Goal: Task Accomplishment & Management: Manage account settings

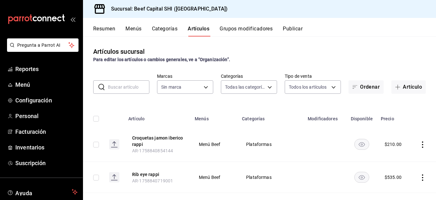
type input "8e149e92-2e81-41b7-bb06-f216bda6e039,230c4a31-dbb7-4585-b22f-1c5c36cb302b,19d1c…"
type input "605647f7-5ddc-403a-84da-aa3c8a25865f"
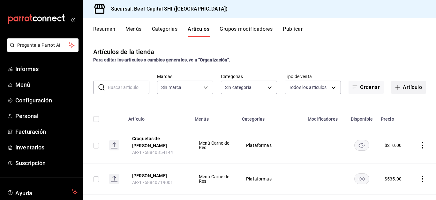
click at [403, 87] on font "Artículo" at bounding box center [412, 87] width 19 height 6
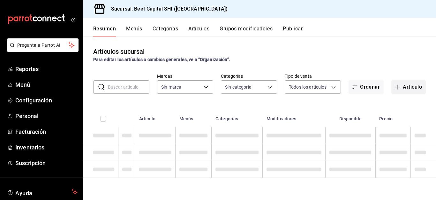
click at [409, 87] on button "Artículo" at bounding box center [408, 86] width 34 height 13
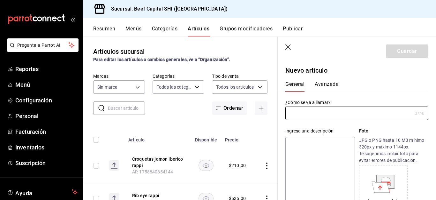
type input "8e149e92-2e81-41b7-bb06-f216bda6e039,230c4a31-dbb7-4585-b22f-1c5c36cb302b,19d1c…"
type input "605647f7-5ddc-403a-84da-aa3c8a25865f"
type input "AR-1758923797675"
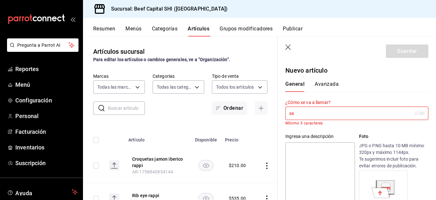
type input "s"
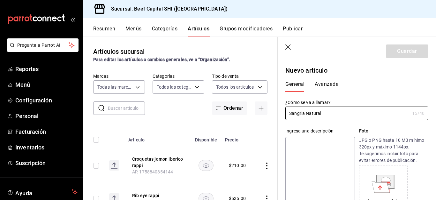
scroll to position [96, 0]
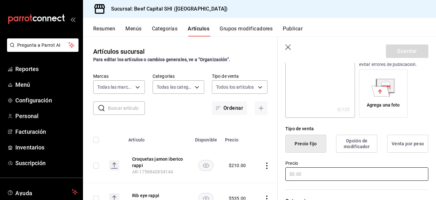
type input "Sangria Natural"
click at [300, 174] on input "text" at bounding box center [356, 173] width 143 height 13
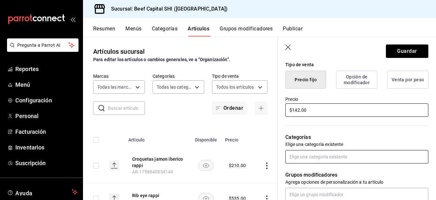
type input "$142.00"
click at [314, 155] on input "text" at bounding box center [356, 156] width 143 height 13
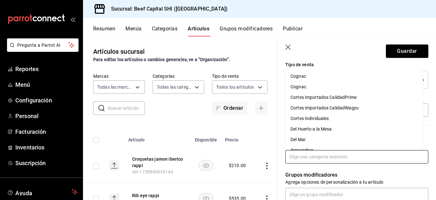
scroll to position [128, 0]
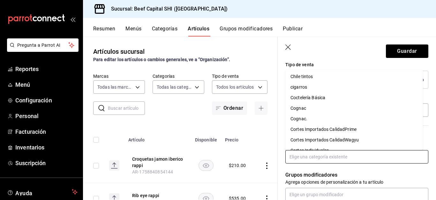
click at [326, 99] on li "Coctelería Básica" at bounding box center [354, 97] width 138 height 11
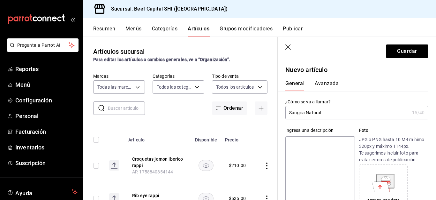
scroll to position [0, 0]
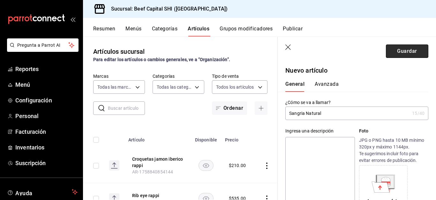
click at [399, 51] on button "Guardar" at bounding box center [407, 50] width 42 height 13
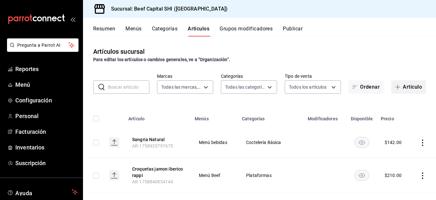
click at [398, 87] on button "Artículo" at bounding box center [408, 86] width 34 height 13
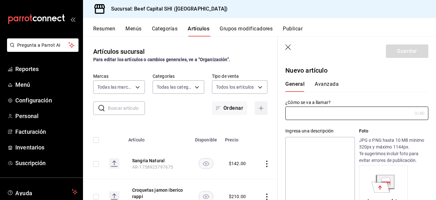
type input "AR-1758923964288"
click at [399, 87] on div "General Avanzada" at bounding box center [352, 86] width 135 height 11
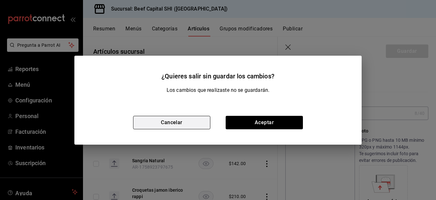
click at [193, 123] on button "Cancelar" at bounding box center [171, 122] width 77 height 13
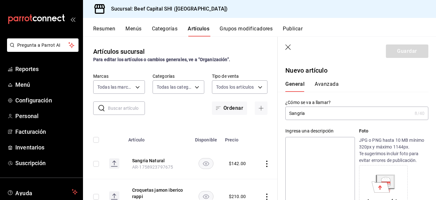
click at [322, 111] on input "Sangria" at bounding box center [348, 113] width 127 height 13
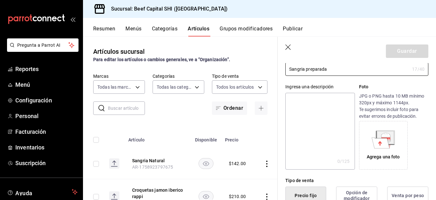
scroll to position [96, 0]
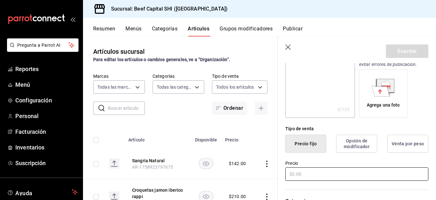
type input "Sangria preparada"
click at [299, 170] on input "text" at bounding box center [356, 173] width 143 height 13
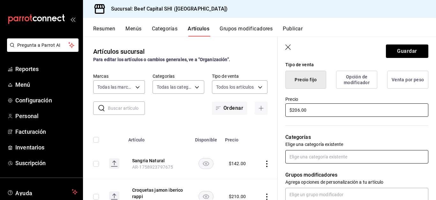
type input "$206.00"
click at [361, 159] on input "text" at bounding box center [356, 156] width 143 height 13
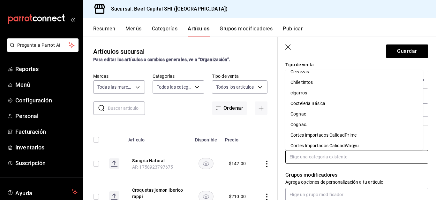
scroll to position [128, 0]
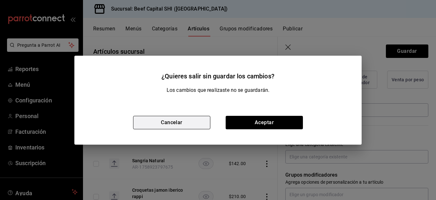
click at [164, 120] on button "Cancelar" at bounding box center [171, 122] width 77 height 13
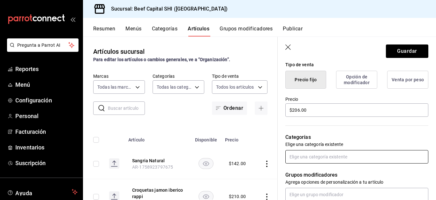
click at [312, 157] on input "text" at bounding box center [356, 156] width 143 height 13
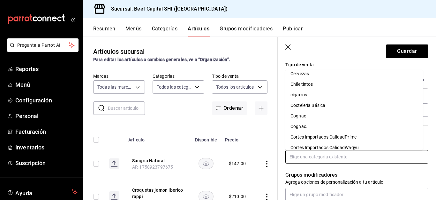
scroll to position [96, 0]
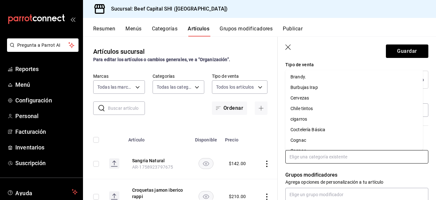
click at [307, 129] on li "Coctelería Básica" at bounding box center [354, 129] width 138 height 11
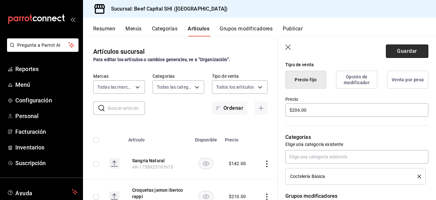
click at [399, 49] on button "Guardar" at bounding box center [407, 50] width 42 height 13
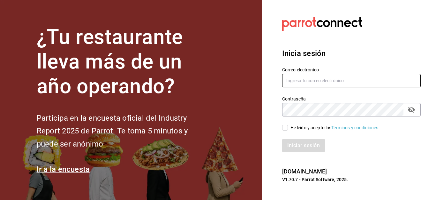
click at [299, 83] on input "text" at bounding box center [351, 80] width 139 height 13
click at [301, 83] on input "text" at bounding box center [351, 80] width 139 height 13
click at [350, 78] on input "iniridessamramirez@" at bounding box center [351, 80] width 139 height 13
type input "[EMAIL_ADDRESS][DOMAIN_NAME]"
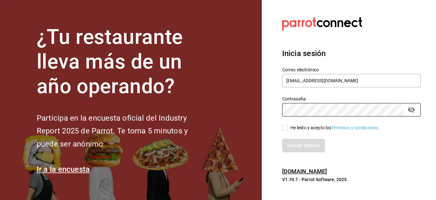
click at [287, 125] on input "He leído y acepto los Términos y condiciones." at bounding box center [285, 128] width 6 height 6
checkbox input "true"
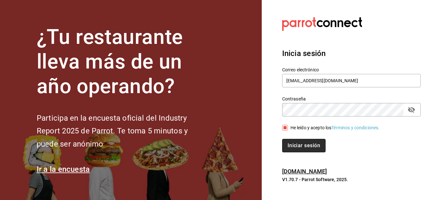
click at [289, 142] on button "Iniciar sesión" at bounding box center [303, 145] width 43 height 13
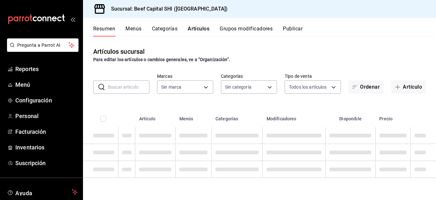
click at [199, 28] on button "Artículos" at bounding box center [199, 31] width 22 height 11
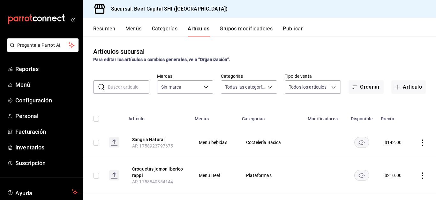
type input "8e149e92-2e81-41b7-bb06-f216bda6e039,230c4a31-dbb7-4585-b22f-1c5c36cb302b,19d1c…"
type input "605647f7-5ddc-403a-84da-aa3c8a25865f"
click at [127, 86] on input "text" at bounding box center [129, 86] width 42 height 13
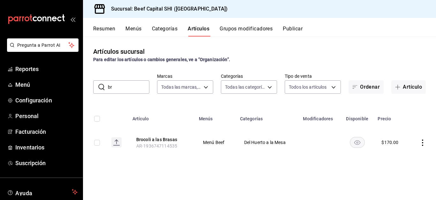
type input "b"
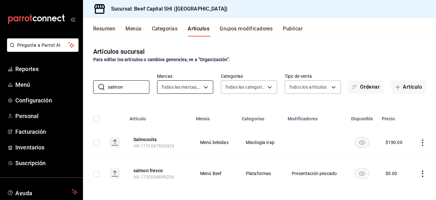
type input "salmon"
click at [204, 88] on body "Pregunta a Parrot AI Reportes Menú Configuración Personal Facturación Inventari…" at bounding box center [218, 100] width 436 height 200
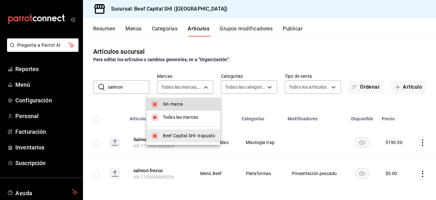
click at [253, 87] on div at bounding box center [218, 100] width 436 height 200
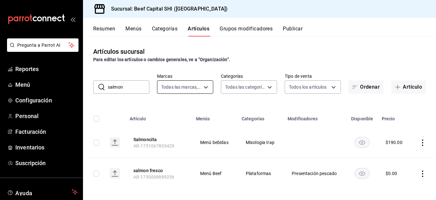
click at [204, 86] on body "Pregunta a Parrot AI Reportes Menú Configuración Personal Facturación Inventari…" at bounding box center [218, 100] width 436 height 200
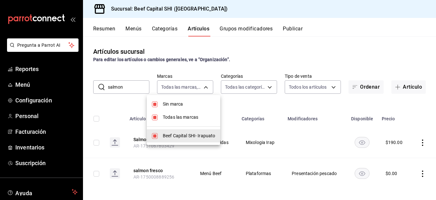
click at [267, 86] on div at bounding box center [218, 100] width 436 height 200
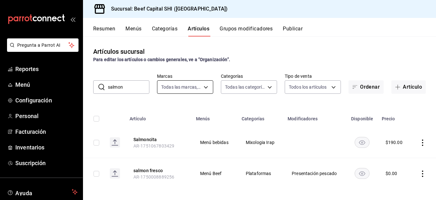
click at [204, 86] on body "Pregunta a Parrot AI Reportes Menú Configuración Personal Facturación Inventari…" at bounding box center [218, 100] width 436 height 200
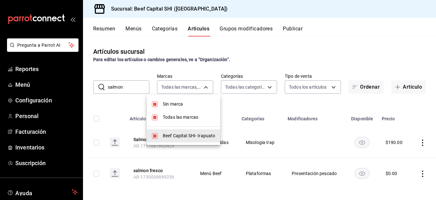
click at [267, 86] on div at bounding box center [218, 100] width 436 height 200
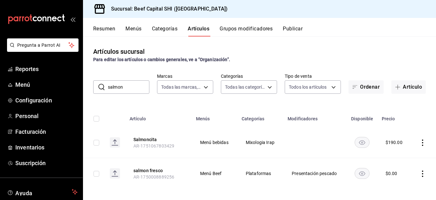
click at [267, 86] on body "Pregunta a Parrot AI Reportes Menú Configuración Personal Facturación Inventari…" at bounding box center [218, 100] width 436 height 200
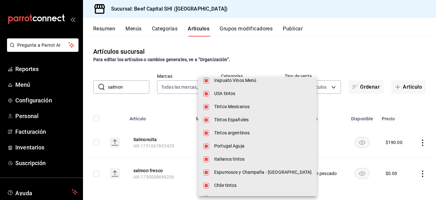
scroll to position [255, 0]
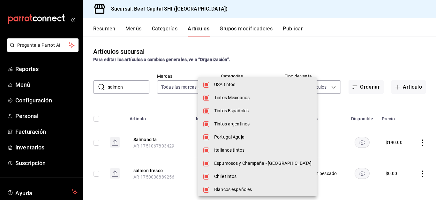
click at [120, 88] on div at bounding box center [218, 100] width 436 height 200
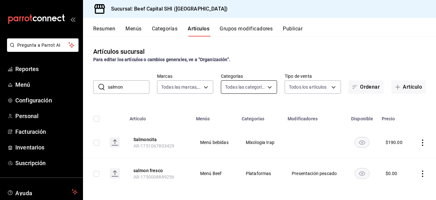
click at [268, 87] on body "Pregunta a Parrot AI Reportes Menú Configuración Personal Facturación Inventari…" at bounding box center [218, 100] width 436 height 200
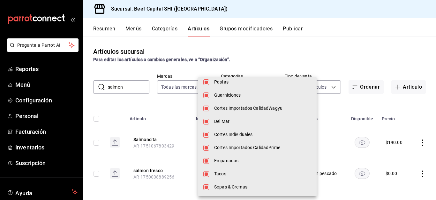
scroll to position [500, 0]
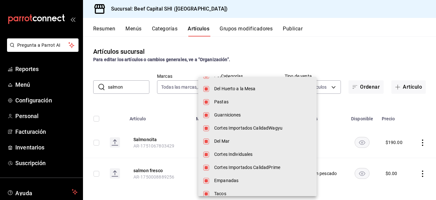
click at [222, 141] on span "Del Mar" at bounding box center [262, 141] width 97 height 7
type input "8e149e92-2e81-41b7-bb06-f216bda6e039,230c4a31-dbb7-4585-b22f-1c5c36cb302b,19d1c…"
checkbox input "true"
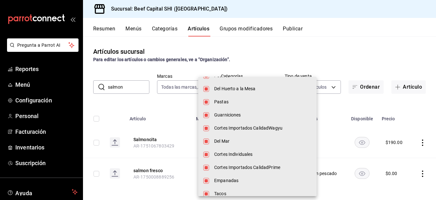
click at [153, 103] on div at bounding box center [218, 100] width 436 height 200
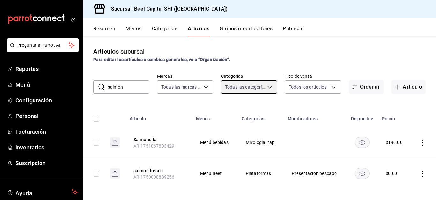
scroll to position [4, 0]
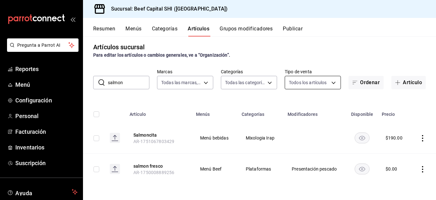
click at [328, 83] on body "Pregunta a Parrot AI Reportes Menú Configuración Personal Facturación Inventari…" at bounding box center [218, 100] width 436 height 200
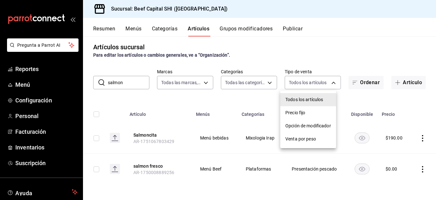
click at [308, 125] on span "Opción de modificador" at bounding box center [308, 125] width 46 height 7
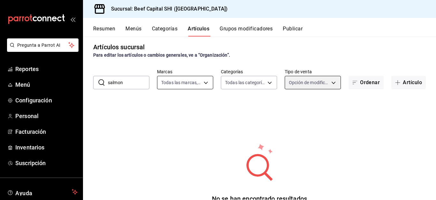
scroll to position [0, 0]
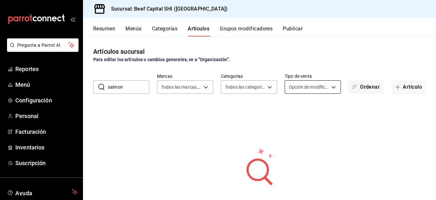
click at [329, 87] on body "Pregunta a Parrot AI Reportes Menú Configuración Personal Facturación Inventari…" at bounding box center [218, 100] width 436 height 200
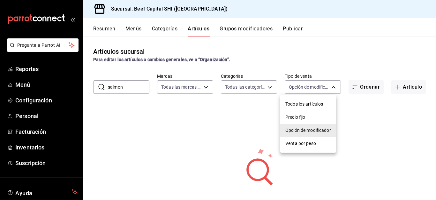
click at [314, 104] on span "Todos los artículos" at bounding box center [308, 104] width 46 height 7
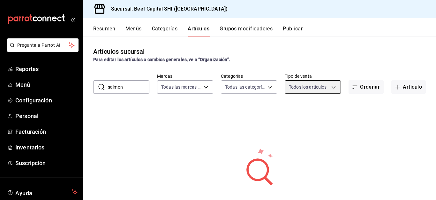
type input "ALL"
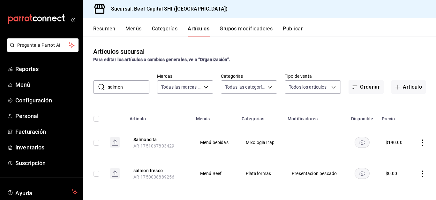
click at [130, 87] on input "salmon" at bounding box center [129, 86] width 42 height 13
click at [420, 176] on icon "actions" at bounding box center [423, 173] width 6 height 6
click at [144, 172] on div at bounding box center [218, 100] width 436 height 200
click at [420, 173] on icon "actions" at bounding box center [423, 173] width 6 height 6
click at [395, 155] on span "Editar" at bounding box center [398, 156] width 17 height 7
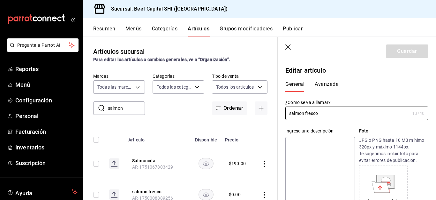
type input "$0.00"
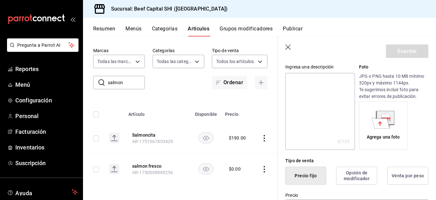
scroll to position [96, 0]
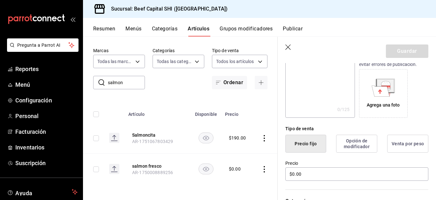
click at [355, 144] on button "Opción de modificador" at bounding box center [356, 143] width 41 height 18
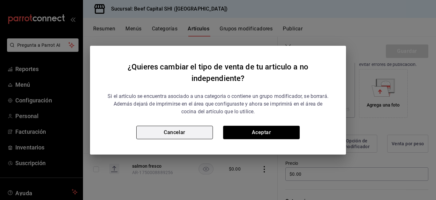
click at [192, 128] on button "Cancelar" at bounding box center [174, 131] width 77 height 13
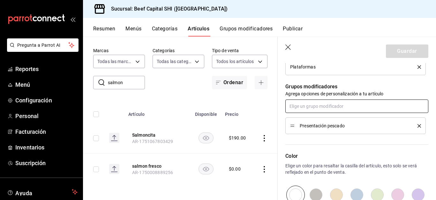
scroll to position [287, 0]
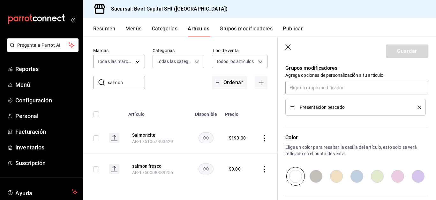
click at [287, 50] on icon "button" at bounding box center [288, 47] width 6 height 6
click at [285, 45] on icon "button" at bounding box center [288, 47] width 6 height 6
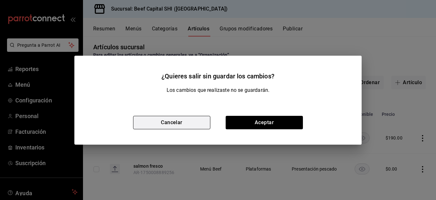
click at [193, 118] on button "Cancelar" at bounding box center [171, 122] width 77 height 13
